Goal: Check status: Check status

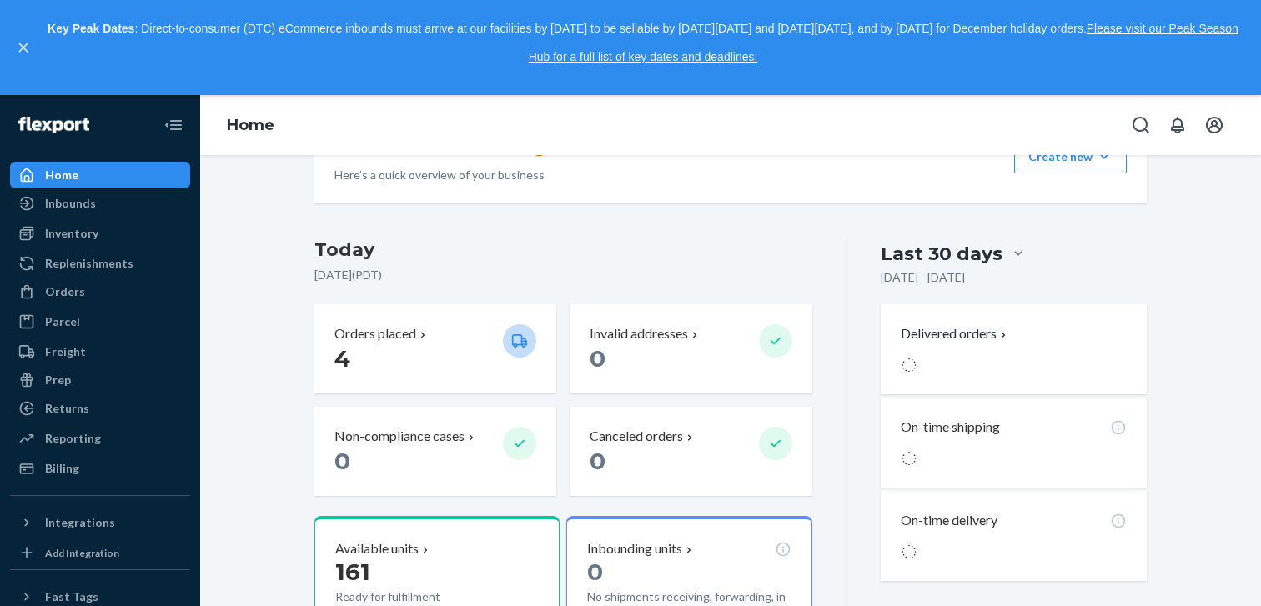
scroll to position [291, 0]
click at [91, 294] on div "Orders" at bounding box center [100, 291] width 177 height 23
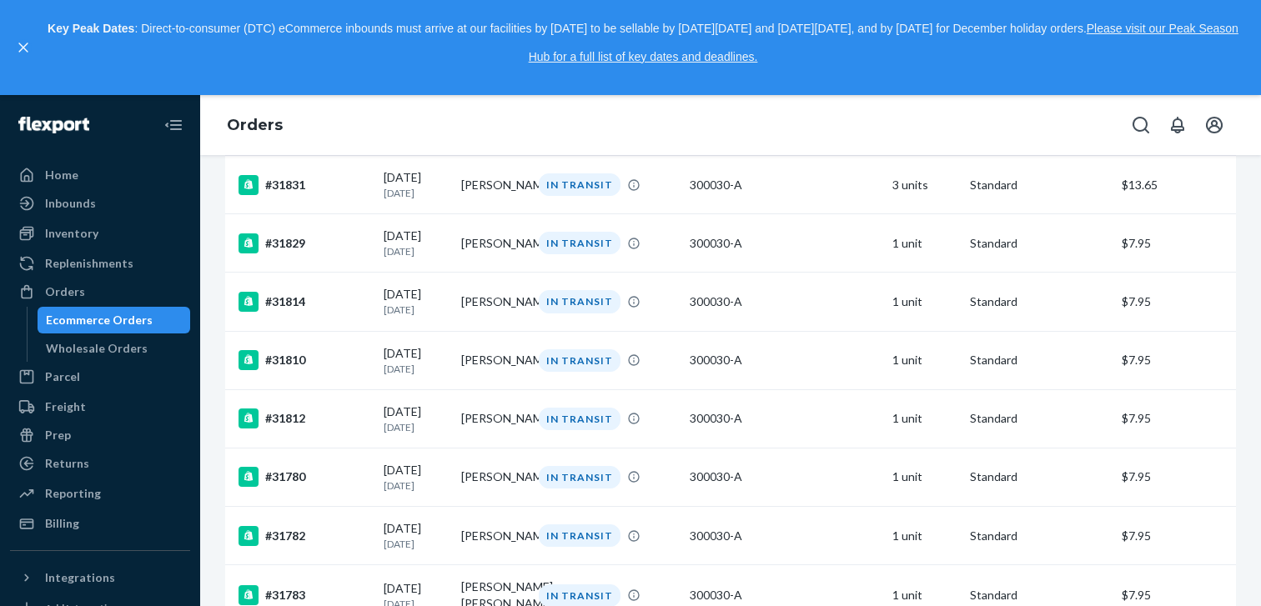
scroll to position [734, 0]
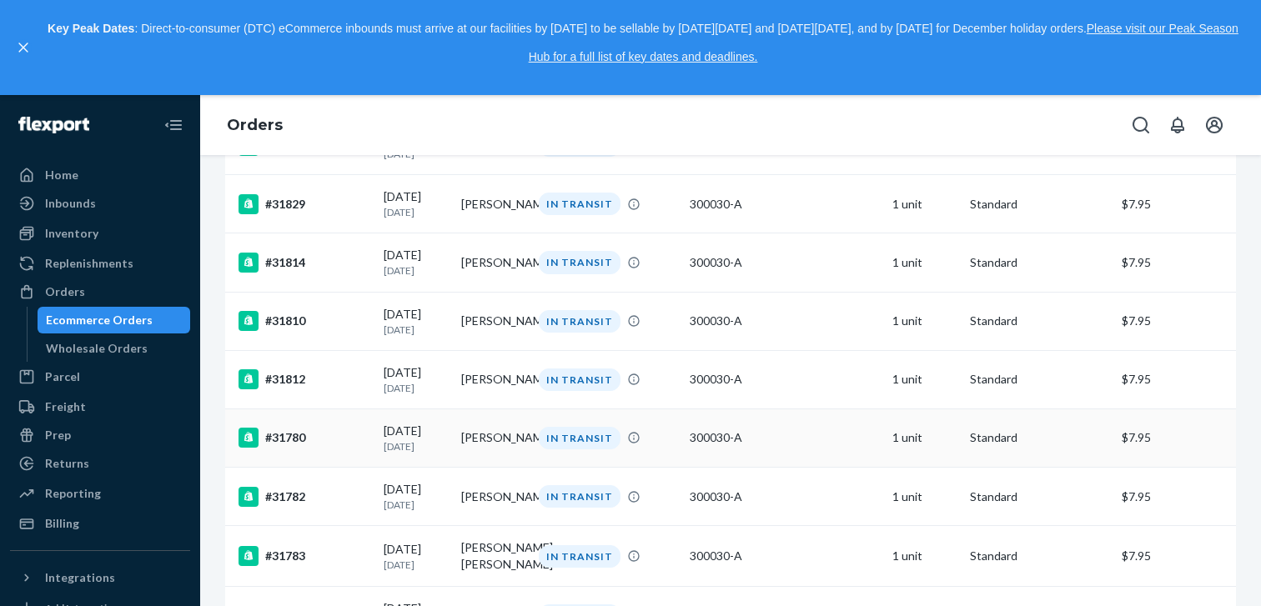
click at [422, 454] on p "[DATE]" at bounding box center [416, 447] width 64 height 14
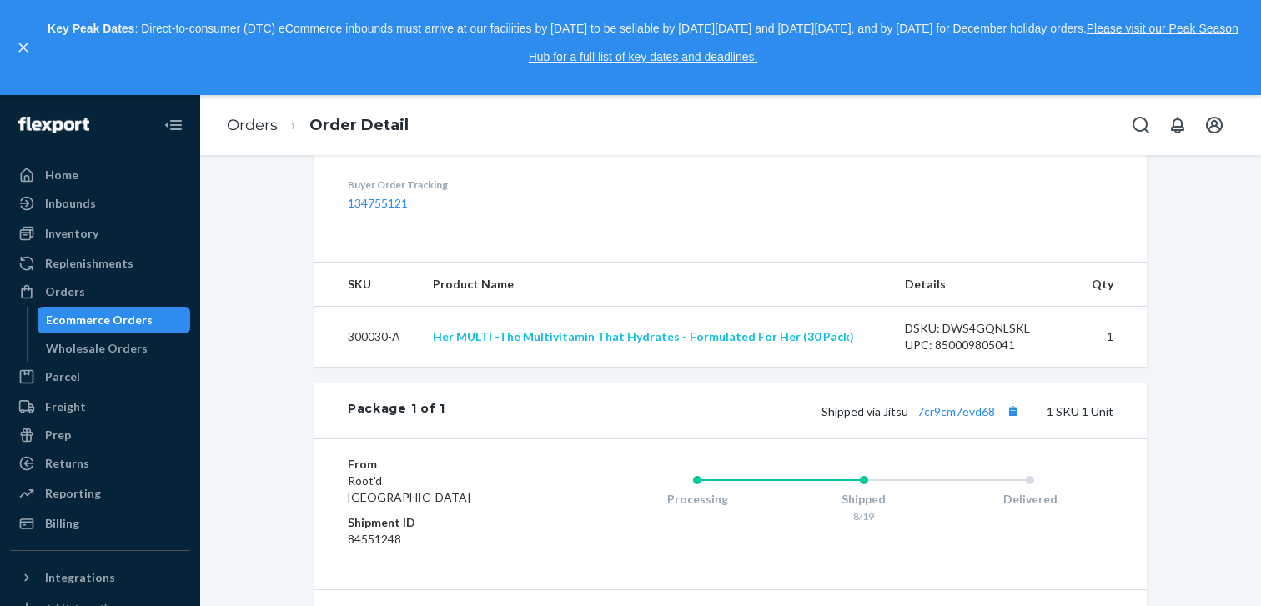
scroll to position [515, 0]
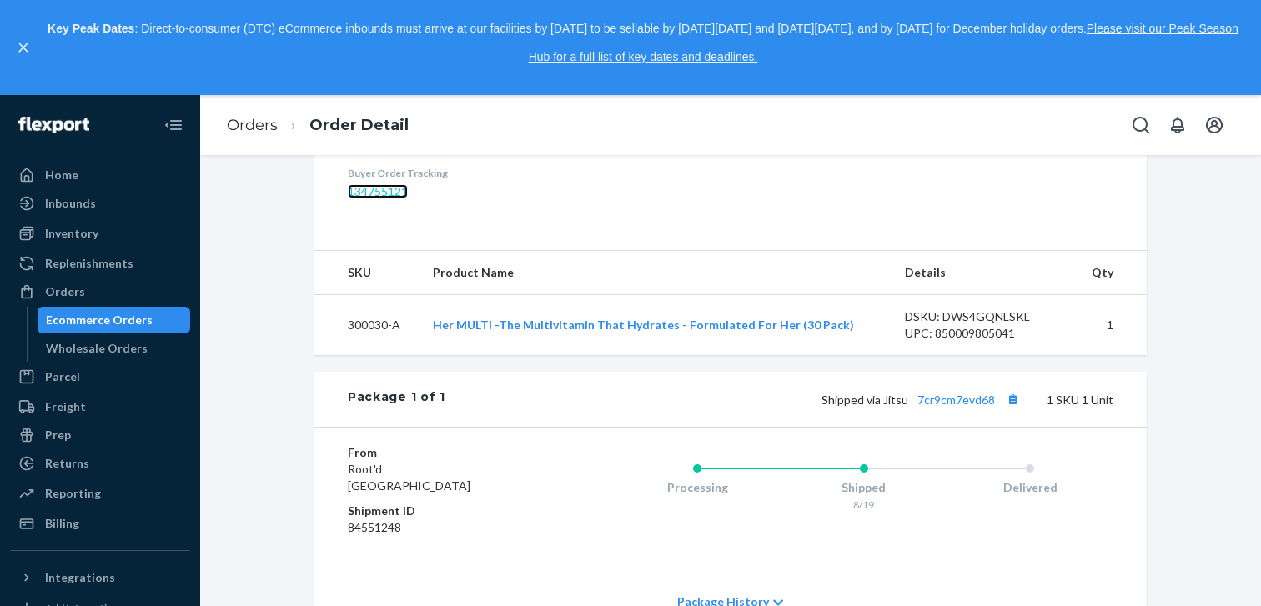
click at [384, 198] on link "134755121" at bounding box center [378, 191] width 60 height 14
click at [119, 322] on div "Ecommerce Orders" at bounding box center [99, 320] width 107 height 17
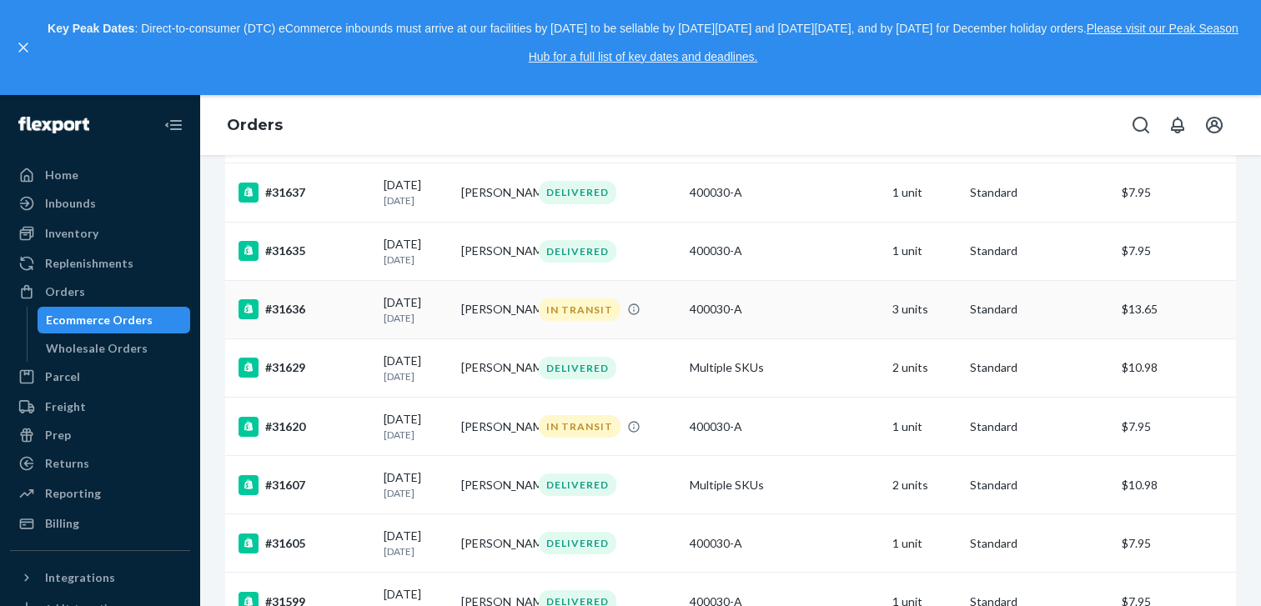
scroll to position [1840, 0]
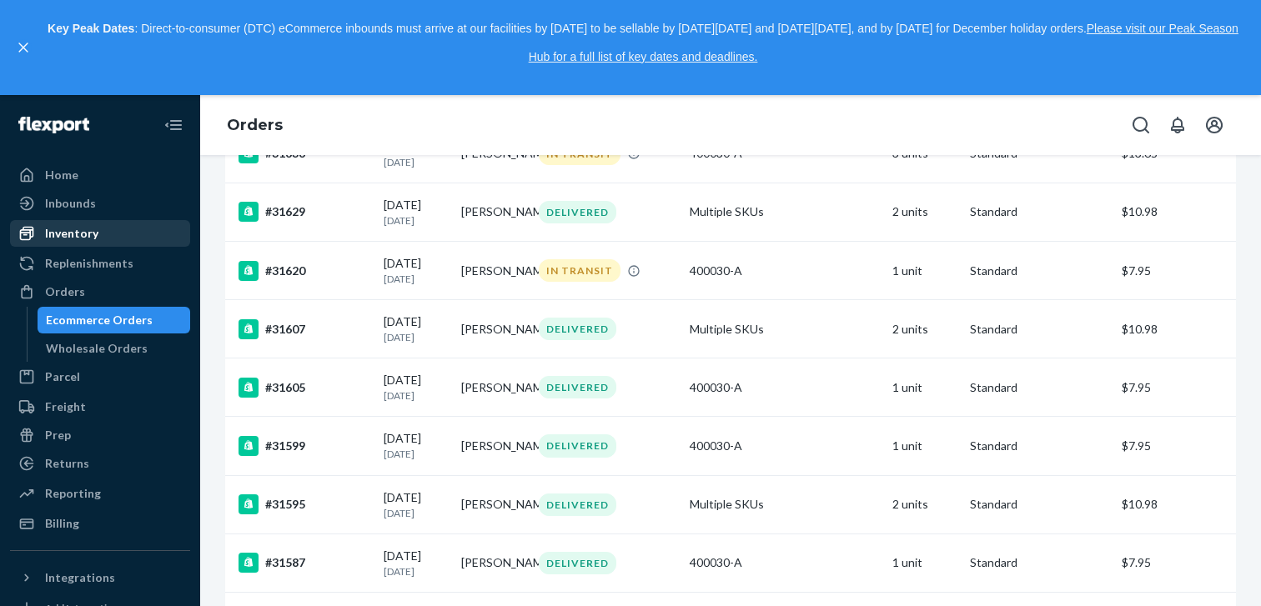
click at [68, 244] on div "Inventory" at bounding box center [100, 233] width 177 height 23
